Goal: Task Accomplishment & Management: Manage account settings

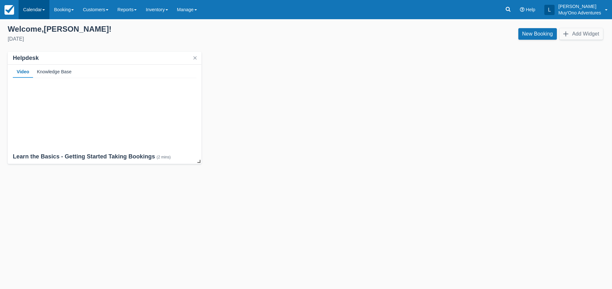
click at [29, 6] on link "Calendar" at bounding box center [34, 9] width 31 height 19
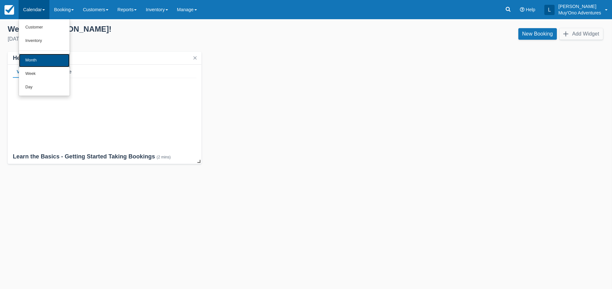
click at [27, 60] on link "Month" at bounding box center [44, 60] width 51 height 13
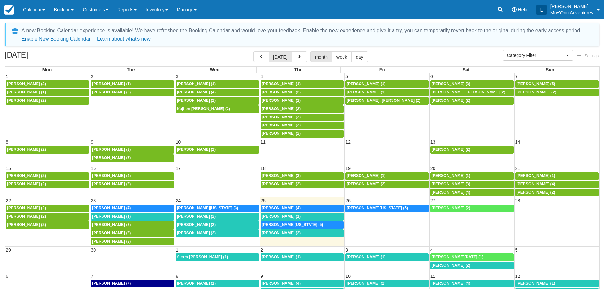
select select
click at [372, 209] on span "Ashley Washington (5)" at bounding box center [377, 208] width 61 height 4
select select
click at [114, 243] on span "Robert W Raup II (2)" at bounding box center [111, 241] width 39 height 4
select select
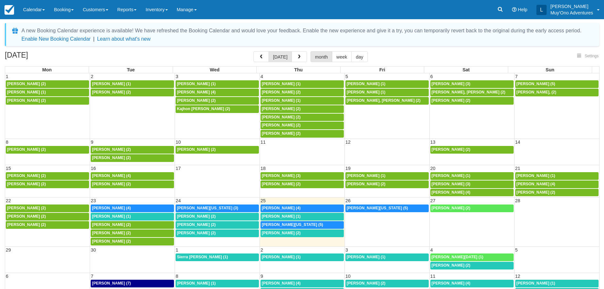
select select
click at [269, 232] on span "Robert W Raup II (2)" at bounding box center [281, 233] width 39 height 4
select select
